Goal: Complete application form: Complete application form

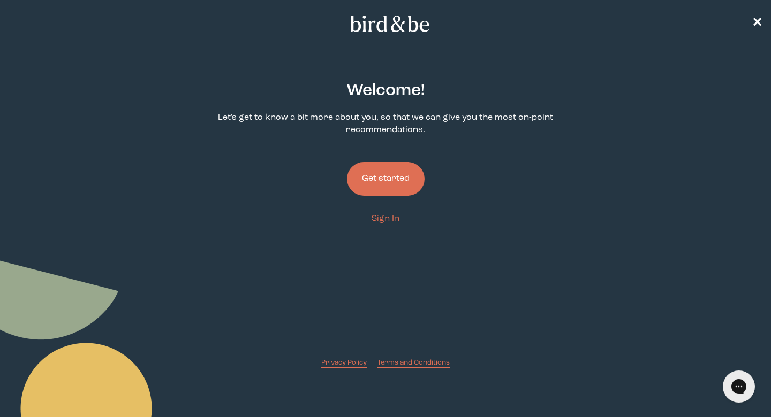
click at [394, 192] on button "Get started" at bounding box center [386, 179] width 78 height 34
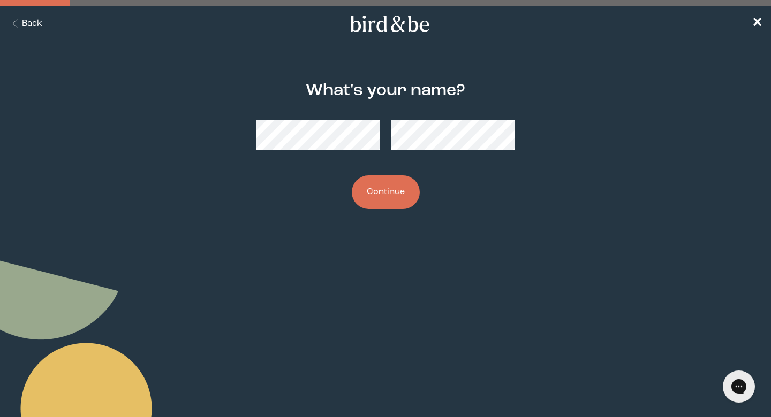
click at [382, 193] on button "Continue" at bounding box center [386, 193] width 68 height 34
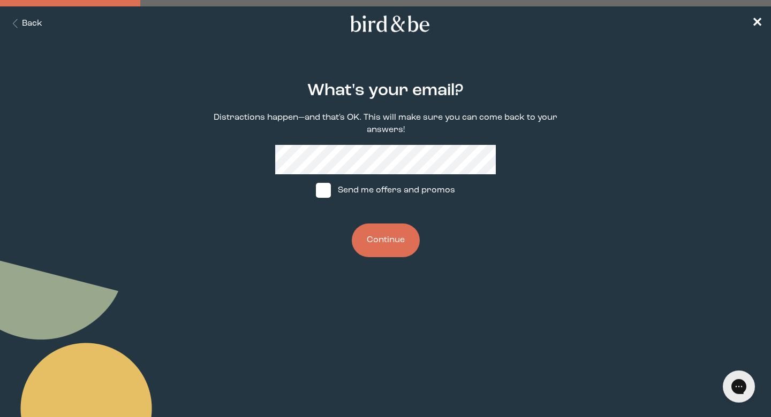
click at [390, 240] on button "Continue" at bounding box center [386, 241] width 68 height 34
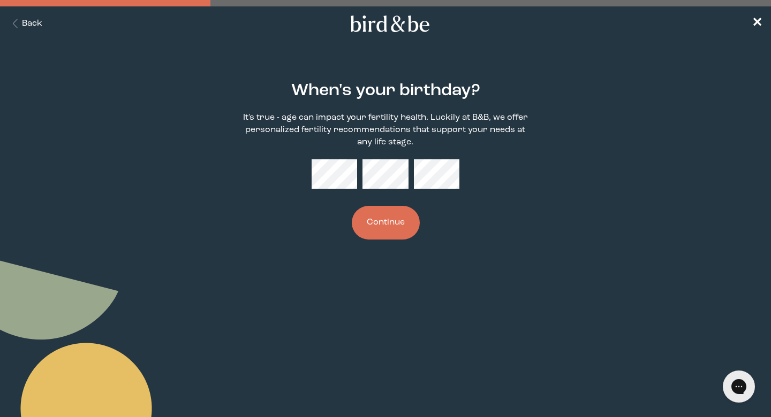
click at [385, 225] on button "Continue" at bounding box center [386, 223] width 68 height 34
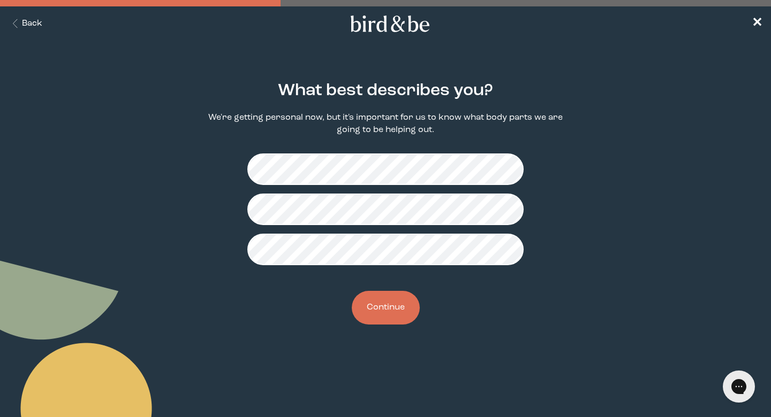
click at [386, 315] on button "Continue" at bounding box center [386, 308] width 68 height 34
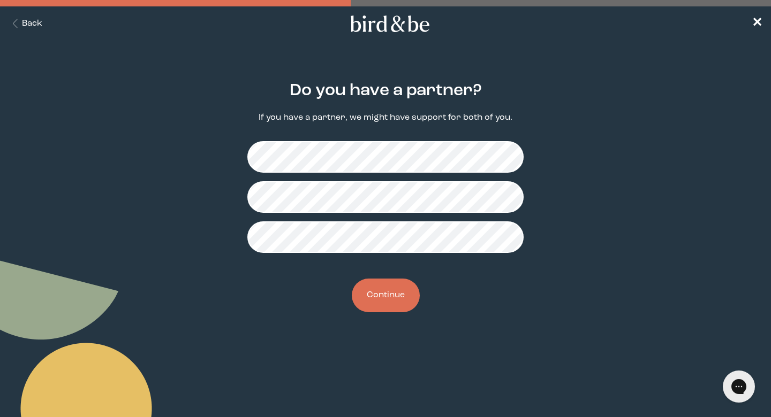
click at [401, 287] on button "Continue" at bounding box center [386, 296] width 68 height 34
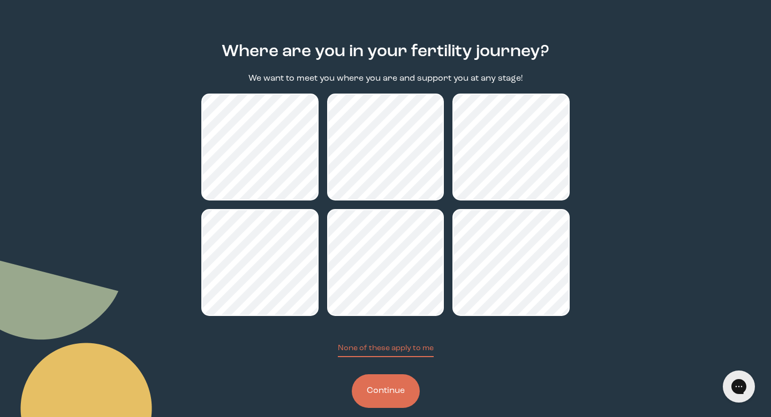
scroll to position [56, 0]
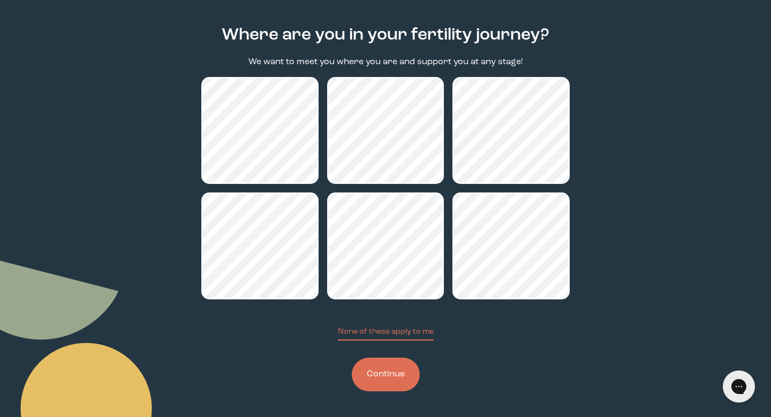
click at [378, 374] on button "Continue" at bounding box center [386, 375] width 68 height 34
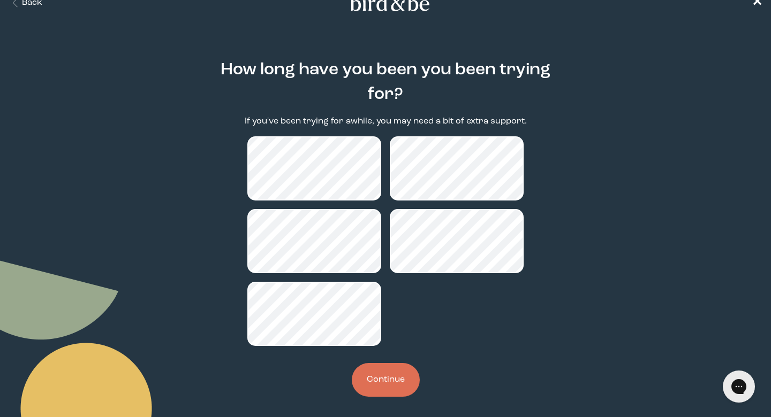
scroll to position [21, 0]
click at [405, 386] on button "Continue" at bounding box center [386, 380] width 68 height 34
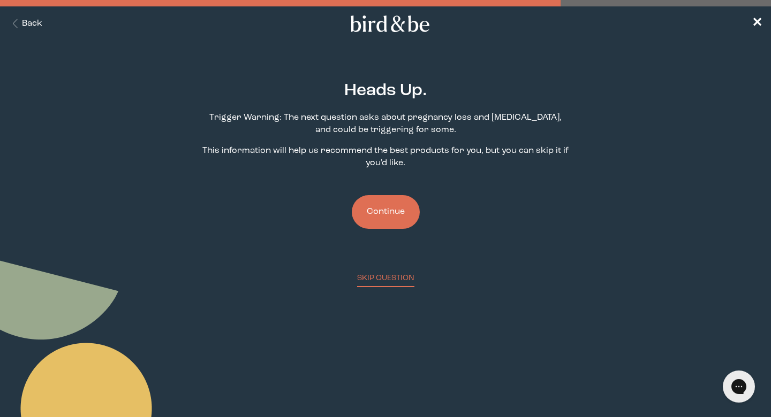
click at [393, 220] on button "Continue" at bounding box center [386, 212] width 68 height 34
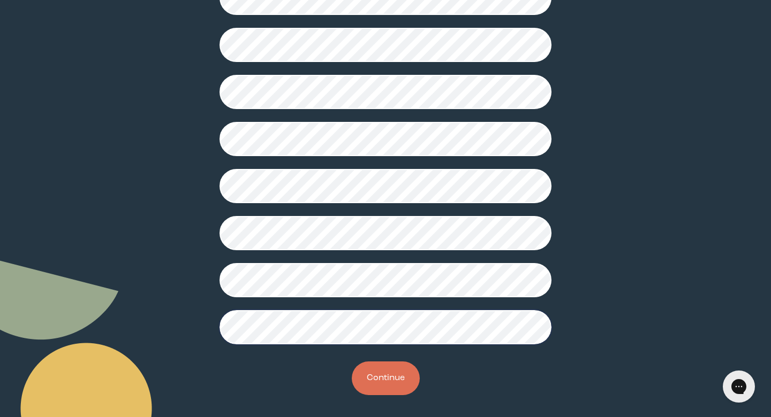
scroll to position [252, 0]
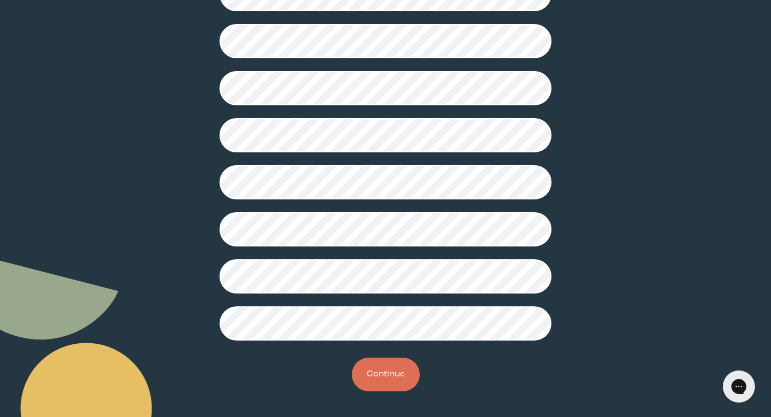
click at [384, 378] on button "Continue" at bounding box center [386, 375] width 68 height 34
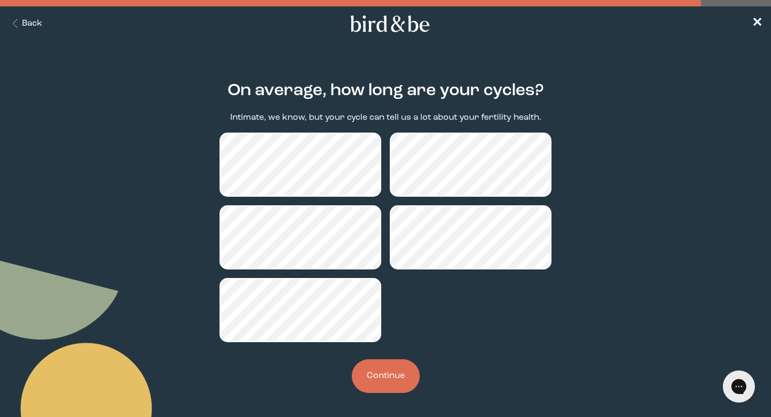
scroll to position [2, 0]
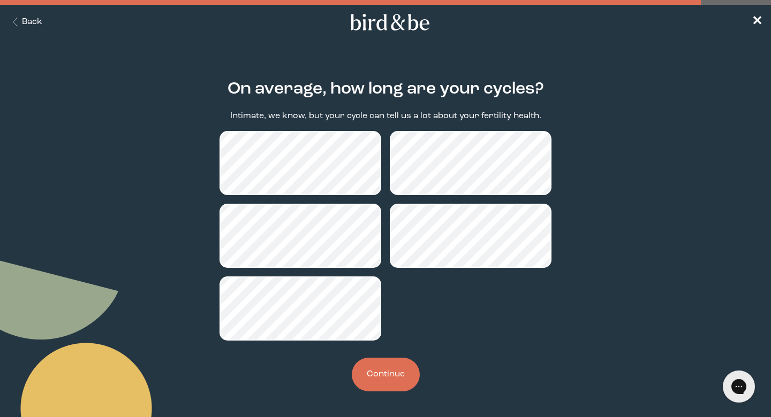
click at [398, 377] on button "Continue" at bounding box center [386, 375] width 68 height 34
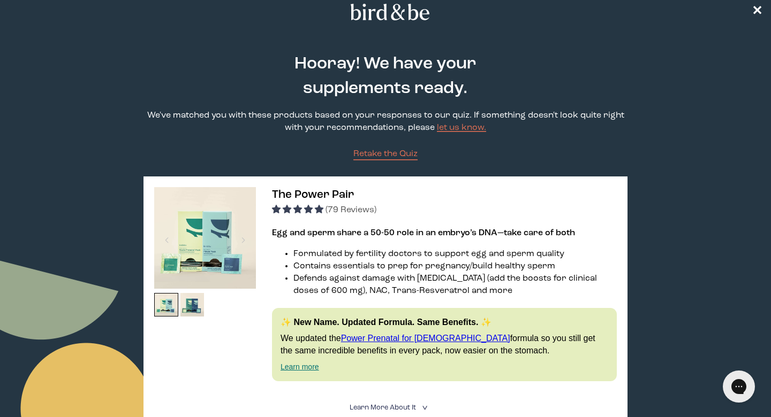
scroll to position [12, 0]
click at [756, 11] on span "✕" at bounding box center [756, 11] width 11 height 13
